Goal: Task Accomplishment & Management: Use online tool/utility

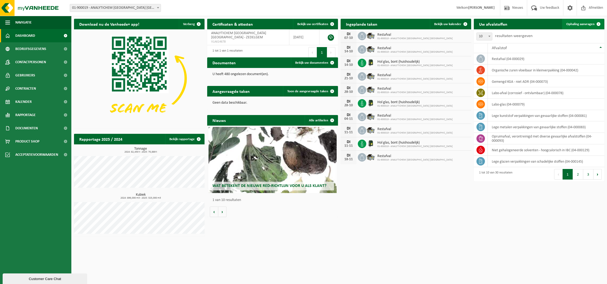
click at [570, 24] on span "Ophaling aanvragen" at bounding box center [580, 23] width 28 height 3
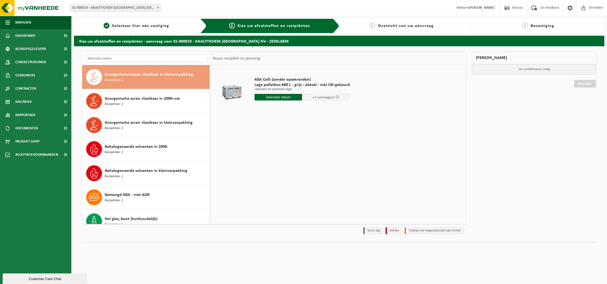
click at [106, 56] on input "text" at bounding box center [146, 58] width 122 height 8
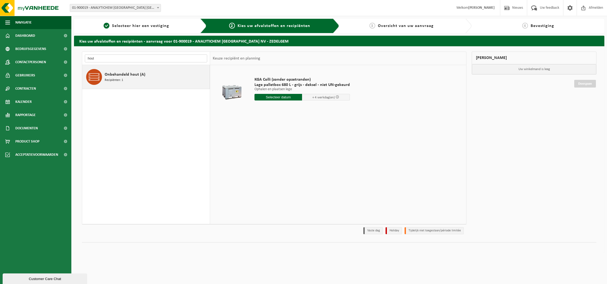
type input "hout"
click at [133, 77] on span "Onbehandeld hout (A)" at bounding box center [125, 74] width 41 height 6
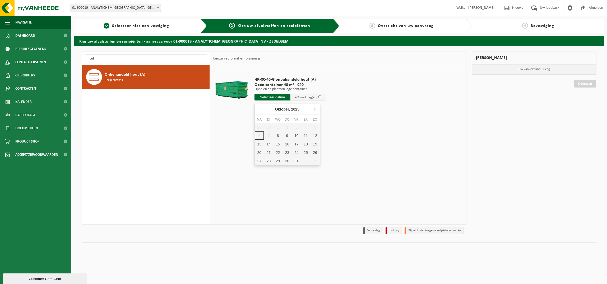
click at [270, 95] on input "text" at bounding box center [272, 97] width 36 height 7
click at [276, 135] on div "8" at bounding box center [277, 135] width 9 height 8
type input "Van 2025-10-08"
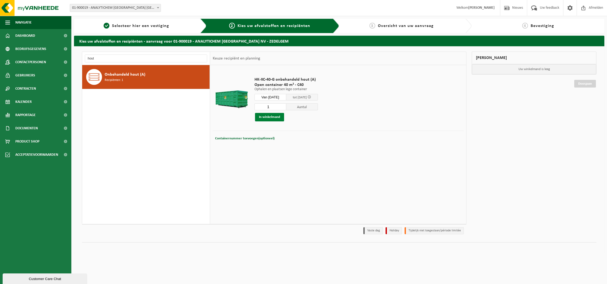
click at [278, 115] on button "In winkelmand" at bounding box center [269, 117] width 29 height 8
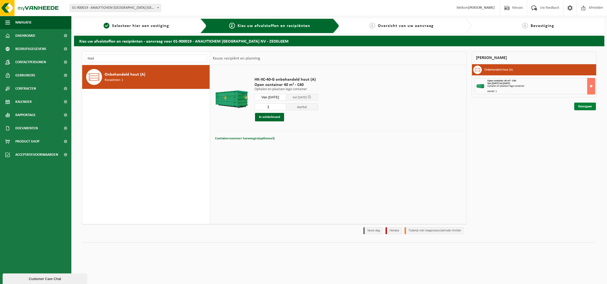
click at [583, 105] on link "Doorgaan" at bounding box center [585, 106] width 22 height 8
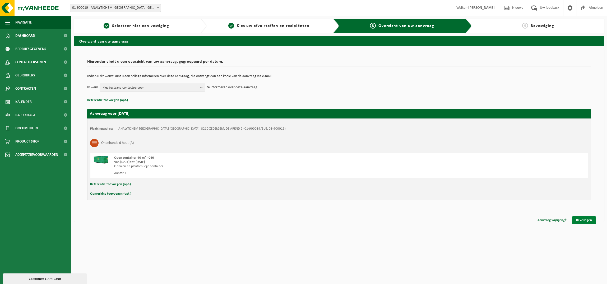
click at [588, 218] on link "Bevestigen" at bounding box center [584, 220] width 24 height 8
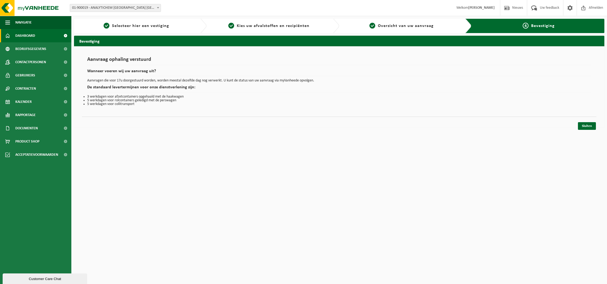
click at [23, 38] on span "Dashboard" at bounding box center [25, 35] width 20 height 13
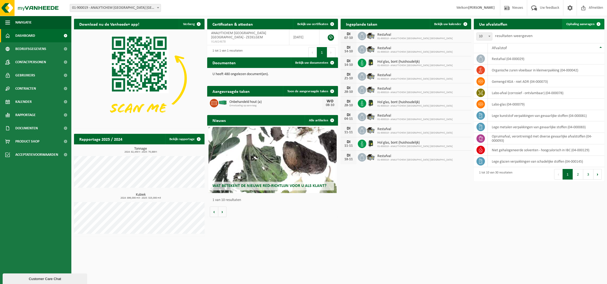
click at [591, 25] on span "Ophaling aanvragen" at bounding box center [580, 23] width 28 height 3
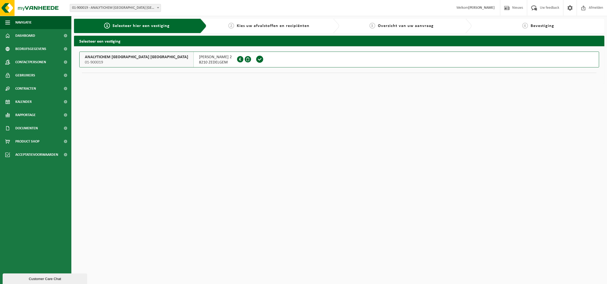
click at [125, 63] on span "01-900019" at bounding box center [136, 62] width 103 height 5
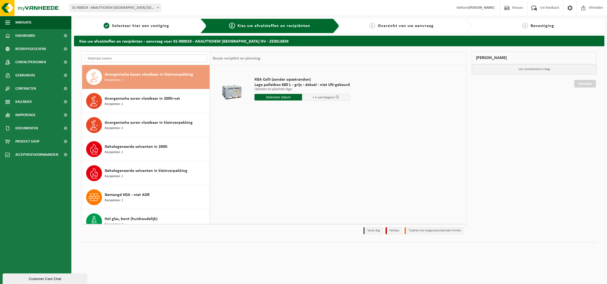
click at [154, 57] on input "text" at bounding box center [146, 58] width 122 height 8
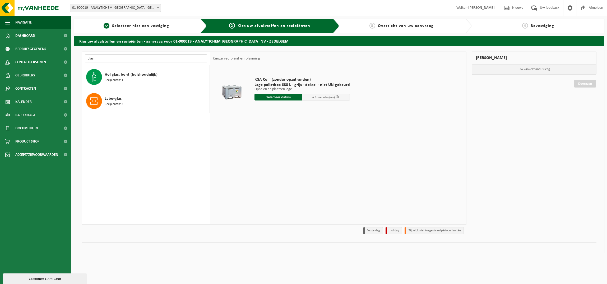
type input "glas"
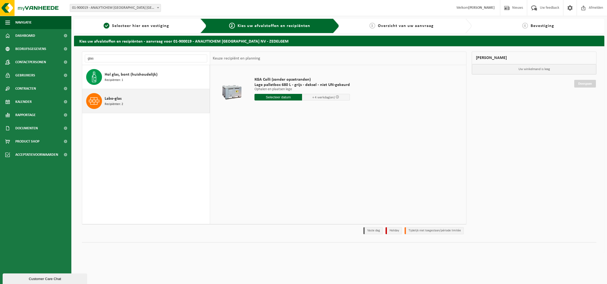
click at [129, 101] on div "Labo-glas Recipiënten: 2" at bounding box center [157, 101] width 104 height 16
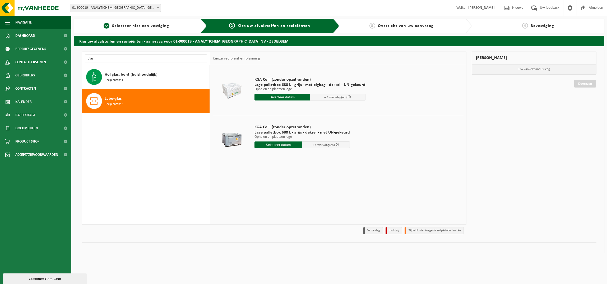
click at [288, 147] on input "text" at bounding box center [278, 144] width 48 height 7
click at [299, 114] on td at bounding box center [338, 113] width 251 height 3
click at [292, 99] on input "text" at bounding box center [281, 97] width 55 height 7
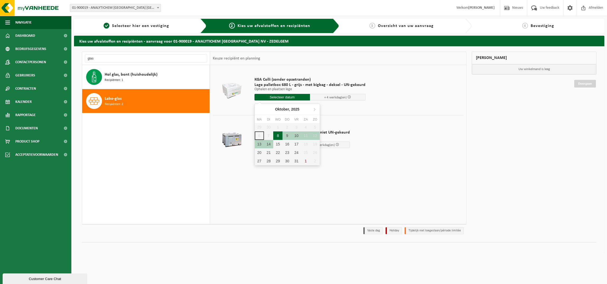
click at [280, 137] on div "8" at bounding box center [277, 135] width 9 height 8
type input "Van [DATE]"
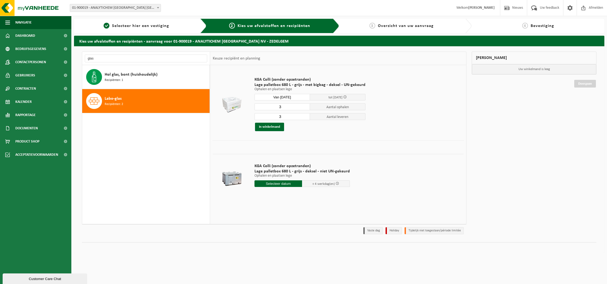
drag, startPoint x: 293, startPoint y: 109, endPoint x: 235, endPoint y: 109, distance: 58.6
click at [235, 109] on tr "KGA Colli (zonder opzetranden) Lage palletbox 680 L - grijs - met bigbag - deks…" at bounding box center [338, 104] width 251 height 73
type input "1"
drag, startPoint x: 285, startPoint y: 117, endPoint x: 254, endPoint y: 117, distance: 30.4
click at [254, 117] on input "3" at bounding box center [281, 116] width 55 height 7
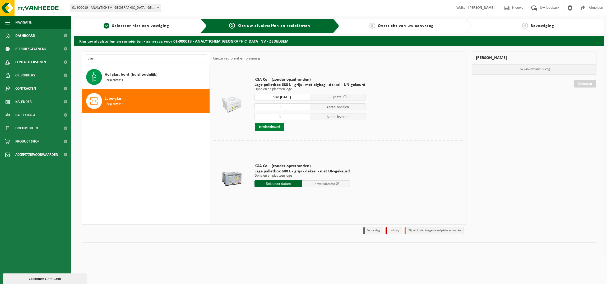
type input "1"
click at [271, 125] on button "In winkelmand" at bounding box center [269, 127] width 29 height 8
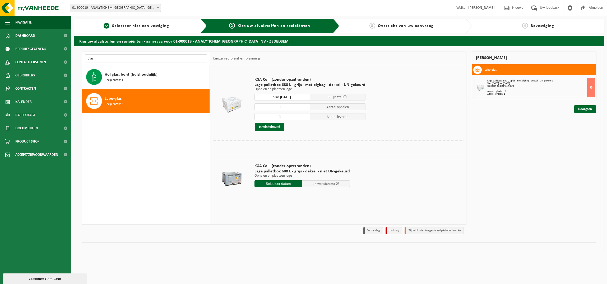
click at [155, 59] on input "glas" at bounding box center [146, 58] width 122 height 8
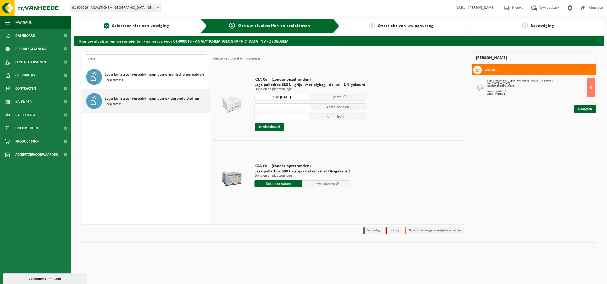
type input "oxide"
click at [171, 95] on div "Lege kunststof verpakkingen van oxiderende stoffen Recipiënten: 2" at bounding box center [157, 101] width 104 height 16
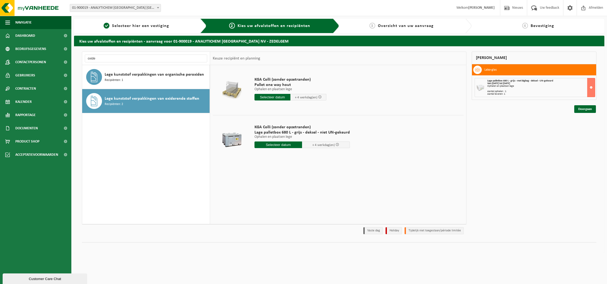
click at [274, 98] on input "text" at bounding box center [272, 97] width 36 height 7
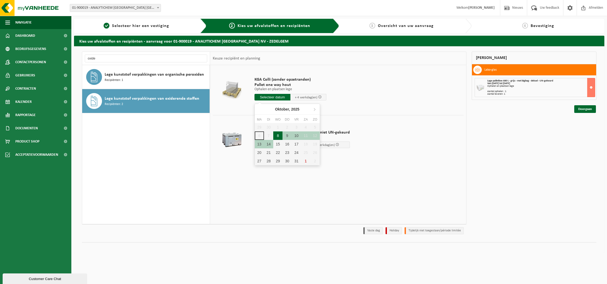
click at [276, 137] on div "8" at bounding box center [277, 135] width 9 height 8
type input "Van [DATE]"
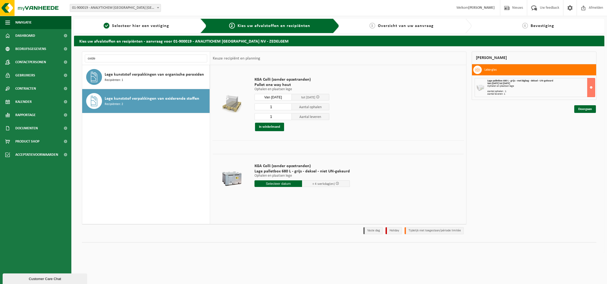
click at [276, 107] on input "1" at bounding box center [272, 106] width 37 height 7
type input "12"
drag, startPoint x: 278, startPoint y: 115, endPoint x: 266, endPoint y: 115, distance: 12.7
click at [271, 115] on input "1" at bounding box center [272, 116] width 37 height 7
type input "0"
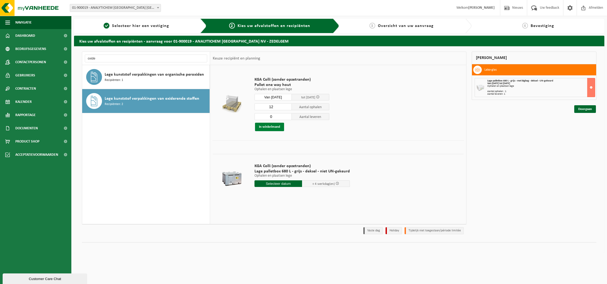
click at [278, 126] on button "In winkelmand" at bounding box center [269, 127] width 29 height 8
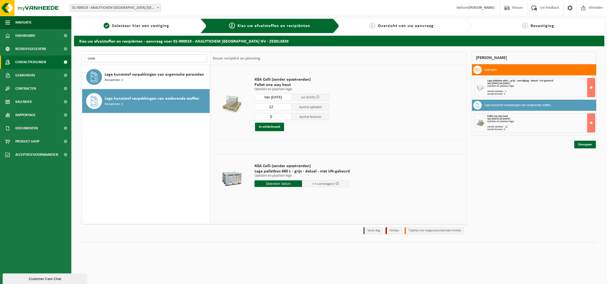
drag, startPoint x: 126, startPoint y: 58, endPoint x: 2, endPoint y: 58, distance: 123.8
click at [2, 58] on div "Navigatie Nieuws Uw feedback Afmelden Dashboard Bedrijfsgegevens Contactpersone…" at bounding box center [303, 129] width 607 height 258
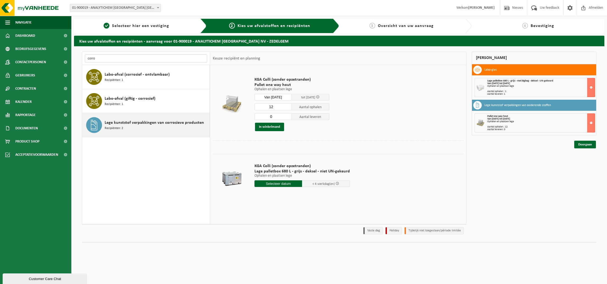
type input "corro"
click at [149, 127] on div "Lege kunststof verpakkingen van corrosieve producten Recipiënten: 2" at bounding box center [157, 125] width 104 height 16
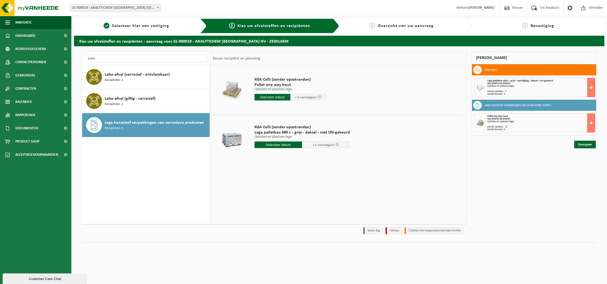
click at [278, 96] on input "text" at bounding box center [272, 97] width 36 height 7
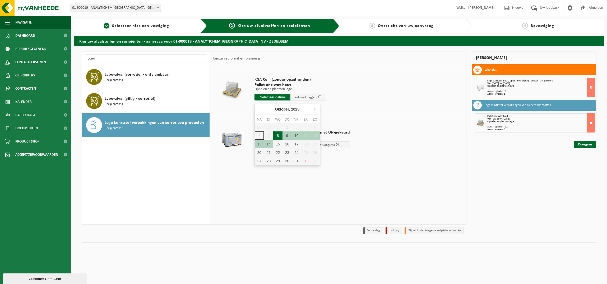
click at [279, 136] on div "8" at bounding box center [277, 135] width 9 height 8
type input "Van [DATE]"
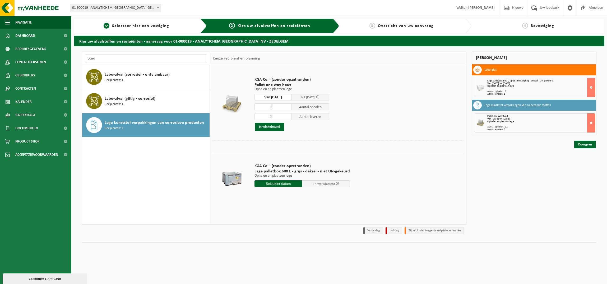
drag, startPoint x: 274, startPoint y: 106, endPoint x: 235, endPoint y: 103, distance: 38.9
click at [254, 105] on input "1" at bounding box center [272, 106] width 37 height 7
type input "14"
type input "0"
click at [274, 126] on button "In winkelmand" at bounding box center [269, 127] width 29 height 8
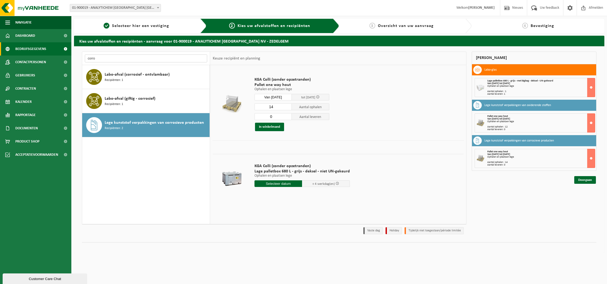
drag, startPoint x: 121, startPoint y: 58, endPoint x: 55, endPoint y: 43, distance: 67.7
click at [78, 48] on div "corro Anorganische basen vloeibaar in kleinverpakking Recipiënten: 1 Anorganisc…" at bounding box center [339, 149] width 530 height 206
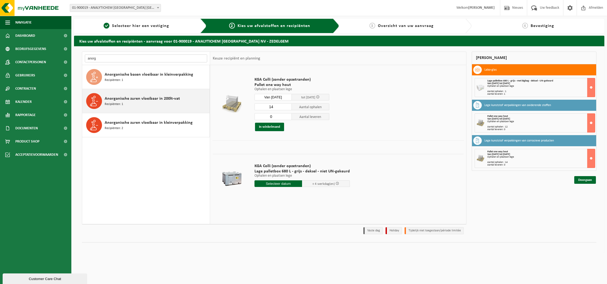
type input "anorg"
click at [169, 97] on span "Anorganische zuren vloeibaar in 200lt-vat" at bounding box center [142, 98] width 75 height 6
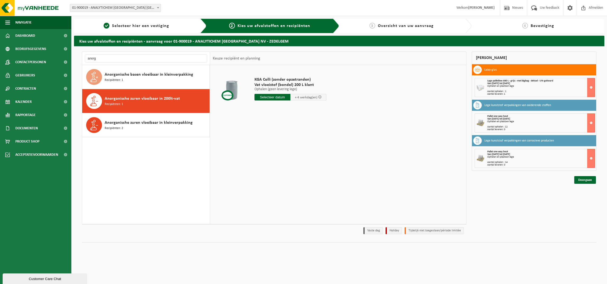
click at [286, 99] on input "text" at bounding box center [272, 97] width 36 height 7
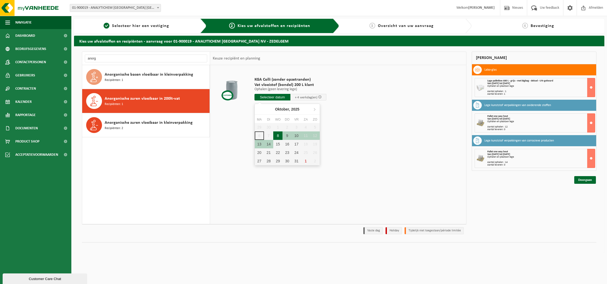
click at [279, 133] on div "8" at bounding box center [277, 135] width 9 height 8
type input "Van [DATE]"
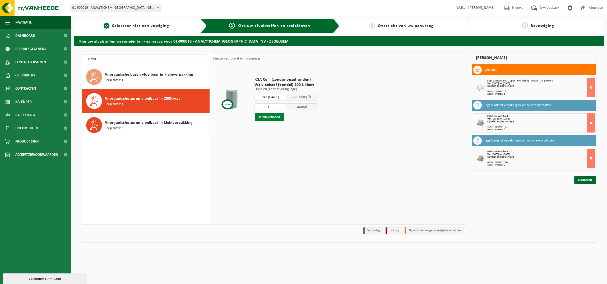
click at [271, 120] on button "In winkelmand" at bounding box center [269, 117] width 29 height 8
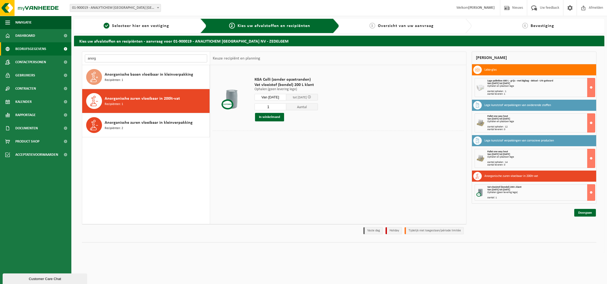
drag, startPoint x: 133, startPoint y: 59, endPoint x: 17, endPoint y: 51, distance: 116.5
click at [32, 52] on div "Navigatie Nieuws Uw feedback Afmelden Dashboard Bedrijfsgegevens Contactpersone…" at bounding box center [303, 129] width 607 height 258
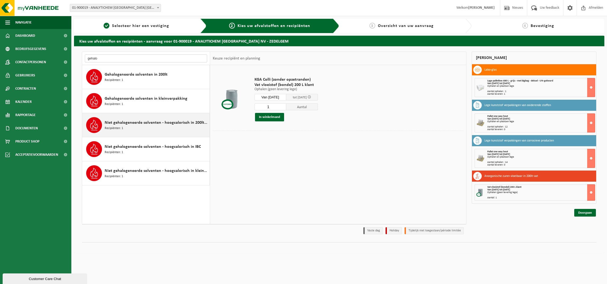
type input "gehalo"
click at [149, 126] on div "Niet gehalogeneerde solventen - hoogcalorisch in 200lt-vat Recipiënten: 1" at bounding box center [157, 125] width 104 height 16
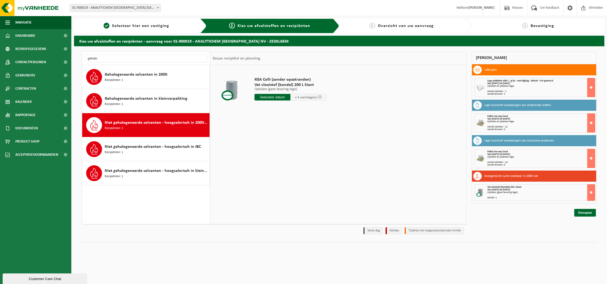
click at [281, 97] on input "text" at bounding box center [272, 97] width 36 height 7
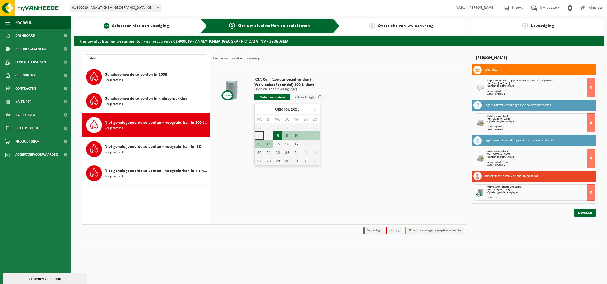
click at [278, 138] on div "8" at bounding box center [277, 135] width 9 height 8
type input "Van [DATE]"
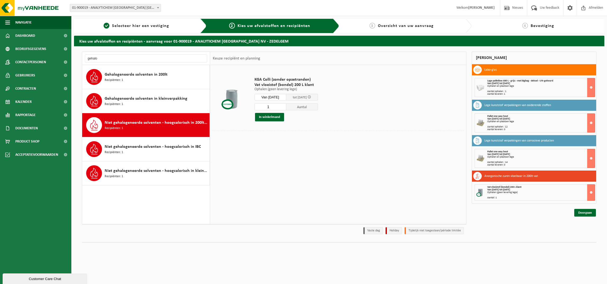
click at [276, 106] on input "1" at bounding box center [270, 106] width 32 height 7
type input "6"
click at [276, 116] on button "In winkelmand" at bounding box center [269, 117] width 29 height 8
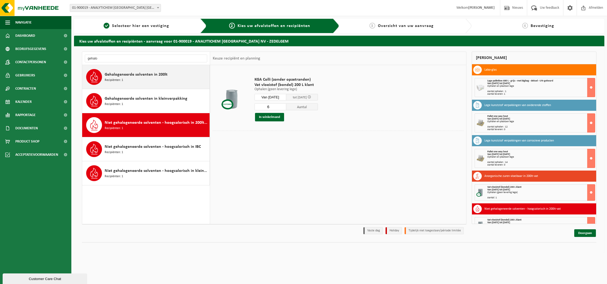
click at [153, 74] on span "Gehalogeneerde solventen in 200lt" at bounding box center [136, 74] width 63 height 6
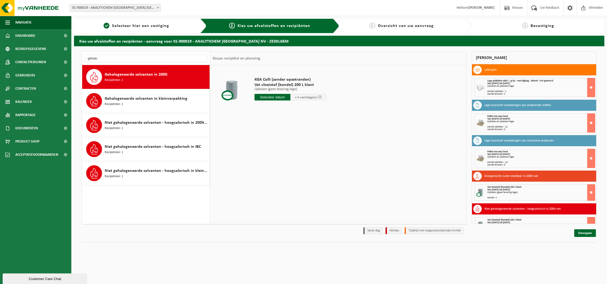
click at [283, 95] on input "text" at bounding box center [272, 97] width 36 height 7
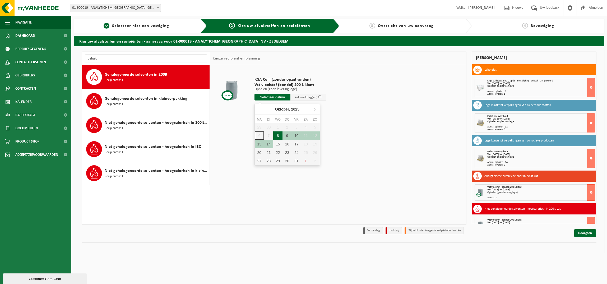
click at [277, 134] on div "8" at bounding box center [277, 135] width 9 height 8
type input "Van [DATE]"
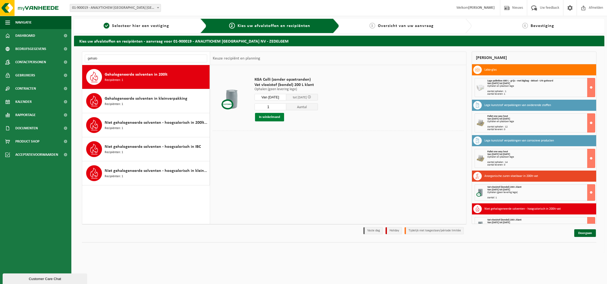
click at [275, 119] on button "In winkelmand" at bounding box center [269, 117] width 29 height 8
click at [128, 57] on input "gehalo" at bounding box center [146, 58] width 122 height 8
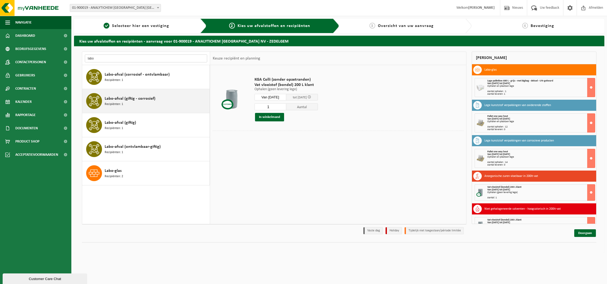
type input "labo"
click at [145, 105] on div "Labo-afval (giftig - corrosief) Recipiënten: 1" at bounding box center [157, 101] width 104 height 16
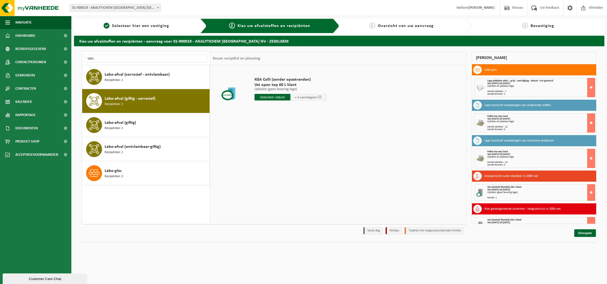
click at [279, 96] on input "text" at bounding box center [272, 97] width 36 height 7
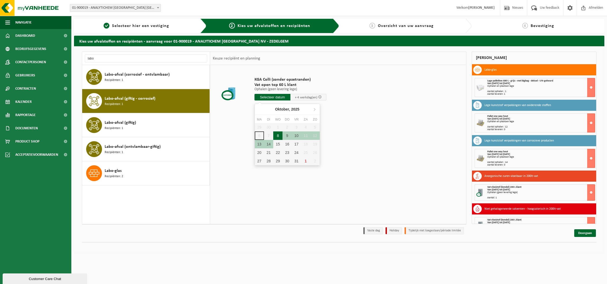
click at [278, 134] on div "8" at bounding box center [277, 135] width 9 height 8
type input "Van [DATE]"
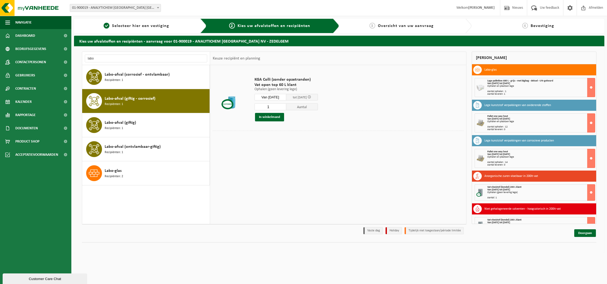
click at [278, 109] on input "1" at bounding box center [270, 106] width 32 height 7
type input "12"
click at [266, 116] on button "In winkelmand" at bounding box center [269, 117] width 29 height 8
click at [152, 126] on div "Labo-afval (giftig) Recipiënten: 1" at bounding box center [157, 125] width 104 height 16
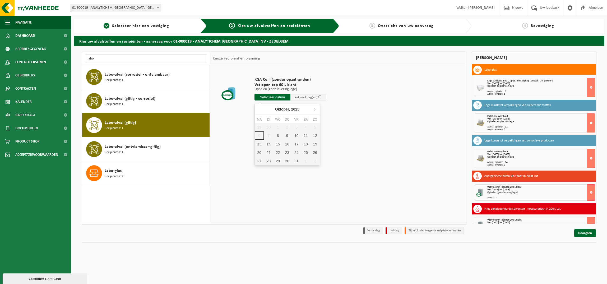
click at [275, 97] on input "text" at bounding box center [272, 97] width 36 height 7
click at [276, 134] on div "8" at bounding box center [277, 135] width 9 height 8
type input "Van [DATE]"
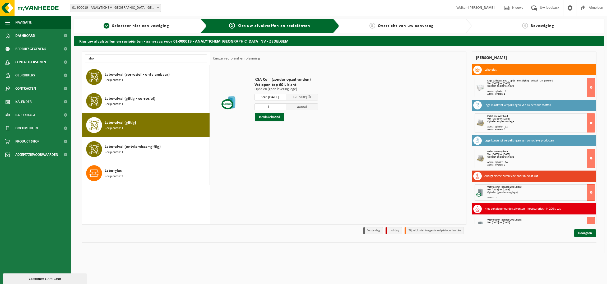
drag, startPoint x: 267, startPoint y: 106, endPoint x: 259, endPoint y: 104, distance: 8.9
click at [259, 104] on input "1" at bounding box center [270, 106] width 32 height 7
type input "6"
click at [279, 118] on button "In winkelmand" at bounding box center [269, 117] width 29 height 8
drag, startPoint x: 126, startPoint y: 59, endPoint x: 1, endPoint y: 54, distance: 124.8
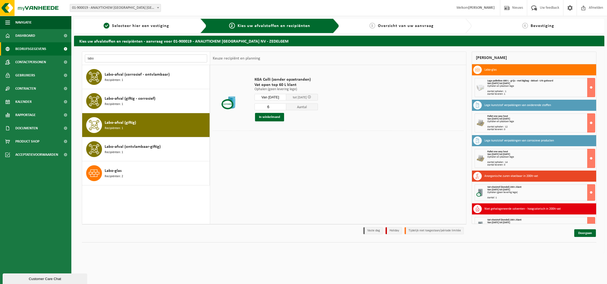
click at [36, 57] on div "Navigatie Nieuws Uw feedback Afmelden Dashboard Bedrijfsgegevens Contactpersone…" at bounding box center [303, 129] width 607 height 258
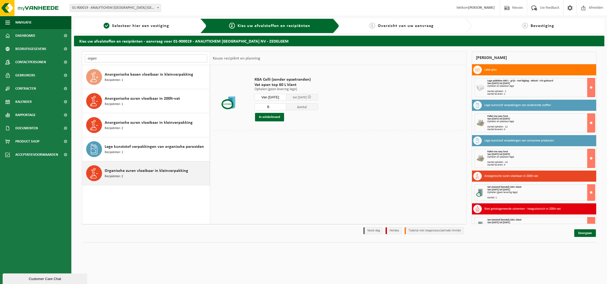
type input "organi"
click at [149, 171] on span "Organische zuren vloeibaar in kleinverpakking" at bounding box center [146, 170] width 83 height 6
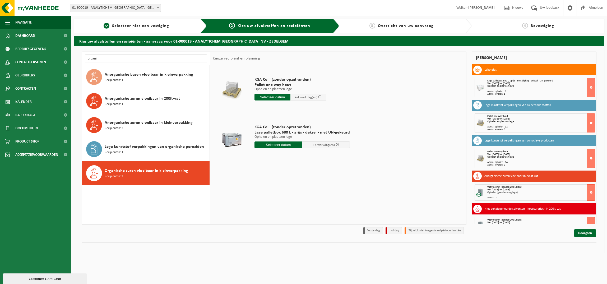
click at [281, 97] on input "text" at bounding box center [272, 97] width 36 height 7
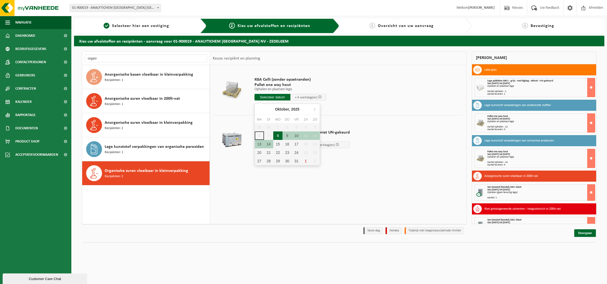
click at [277, 134] on div "8" at bounding box center [277, 135] width 9 height 8
type input "Van [DATE]"
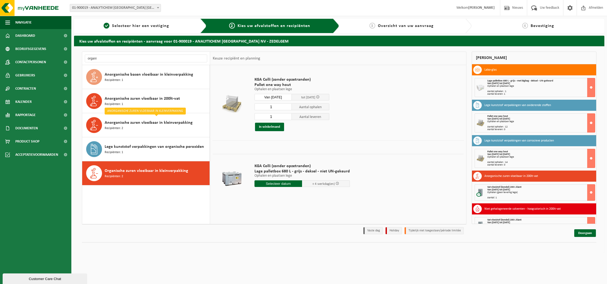
type input "2"
click at [287, 105] on input "2" at bounding box center [272, 106] width 37 height 7
type input "0"
click at [288, 117] on input "0" at bounding box center [272, 116] width 37 height 7
click at [273, 126] on button "In winkelmand" at bounding box center [269, 127] width 29 height 8
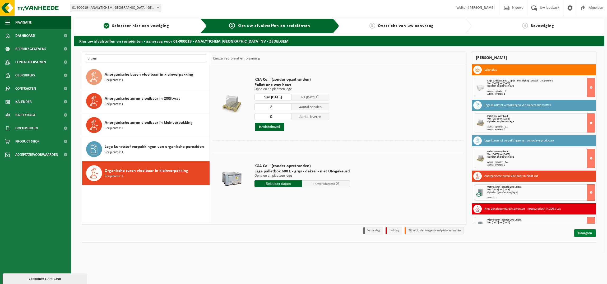
click at [575, 234] on link "Doorgaan" at bounding box center [585, 233] width 22 height 8
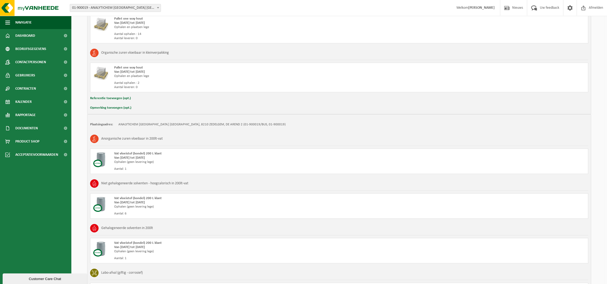
scroll to position [354, 0]
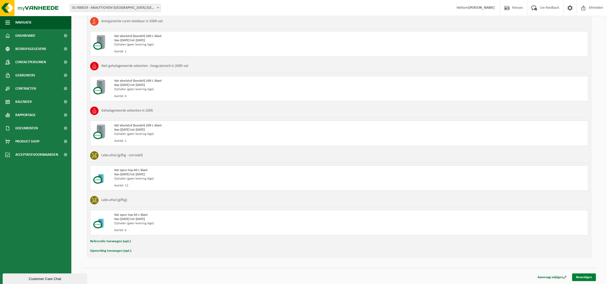
click at [591, 279] on link "Bevestigen" at bounding box center [584, 277] width 24 height 8
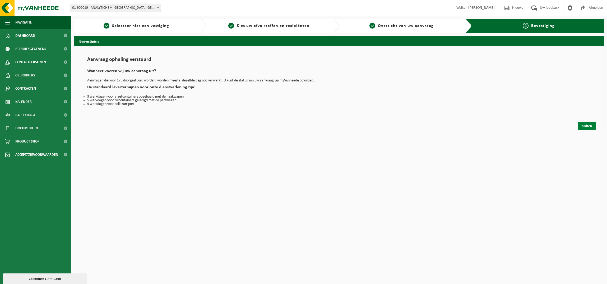
click at [592, 124] on link "Sluiten" at bounding box center [587, 126] width 18 height 8
